Goal: Transaction & Acquisition: Purchase product/service

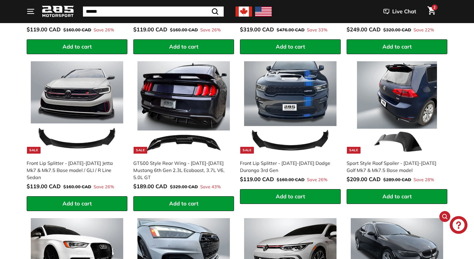
scroll to position [599, 0]
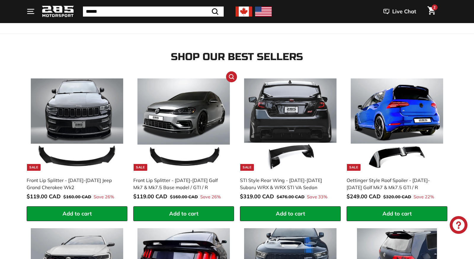
scroll to position [394, 0]
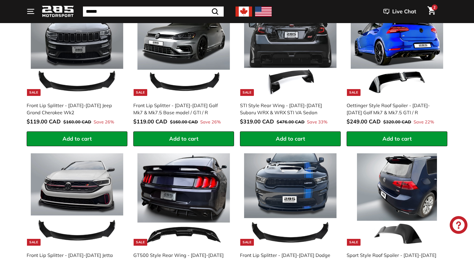
click at [189, 89] on img at bounding box center [184, 50] width 93 height 93
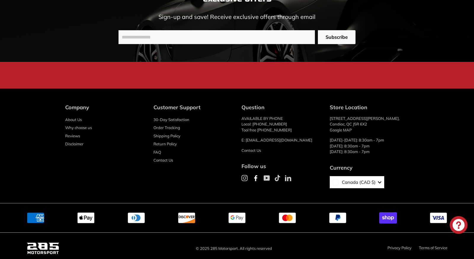
scroll to position [1644, 0]
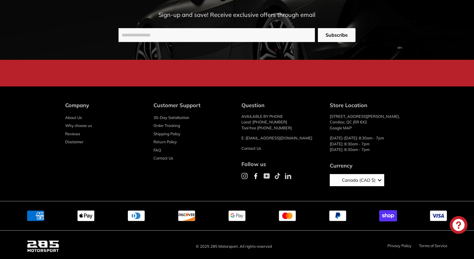
click at [262, 72] on div "Join our mailing list to SAVE NOW and receive future exclusive offers Sign-up a…" at bounding box center [237, 26] width 474 height 121
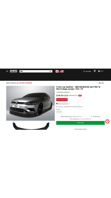
scroll to position [0, 0]
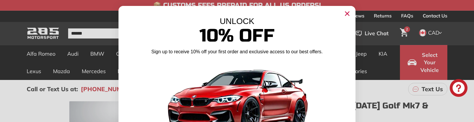
click at [346, 14] on circle "Close dialog" at bounding box center [347, 13] width 9 height 9
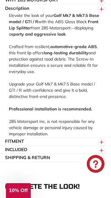
scroll to position [485, 0]
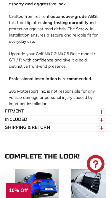
click at [15, 188] on span "10% Off" at bounding box center [18, 190] width 19 height 6
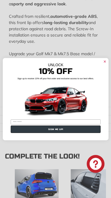
click at [104, 60] on icon "Close dialog" at bounding box center [105, 61] width 2 height 2
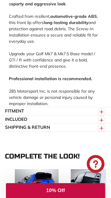
click at [55, 188] on span "10% Off" at bounding box center [55, 190] width 19 height 6
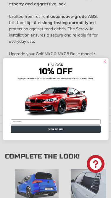
click at [85, 97] on img "POPUP Form" at bounding box center [56, 99] width 66 height 37
click at [105, 61] on icon "Close dialog" at bounding box center [105, 61] width 2 height 2
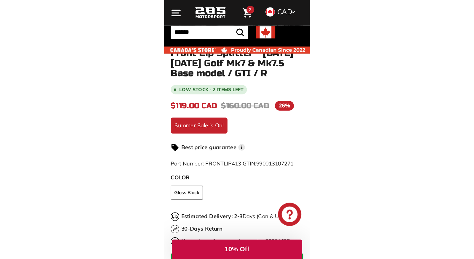
scroll to position [0, 0]
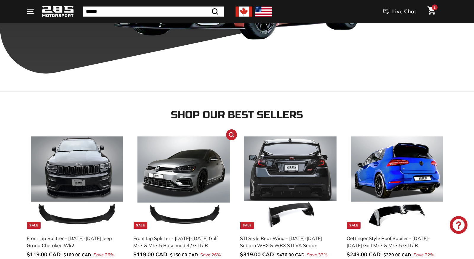
click at [150, 159] on img at bounding box center [184, 183] width 93 height 93
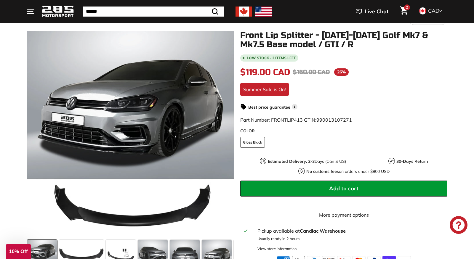
scroll to position [46, 0]
